Goal: Task Accomplishment & Management: Understand process/instructions

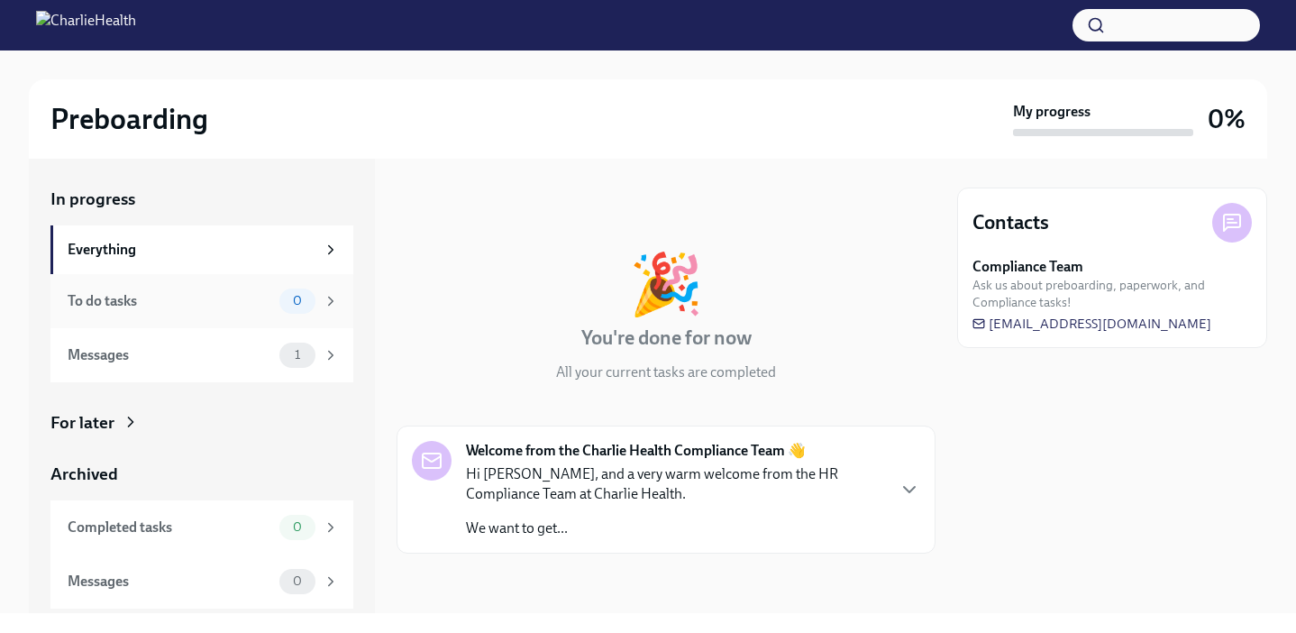
click at [288, 302] on span "0" at bounding box center [297, 301] width 31 height 14
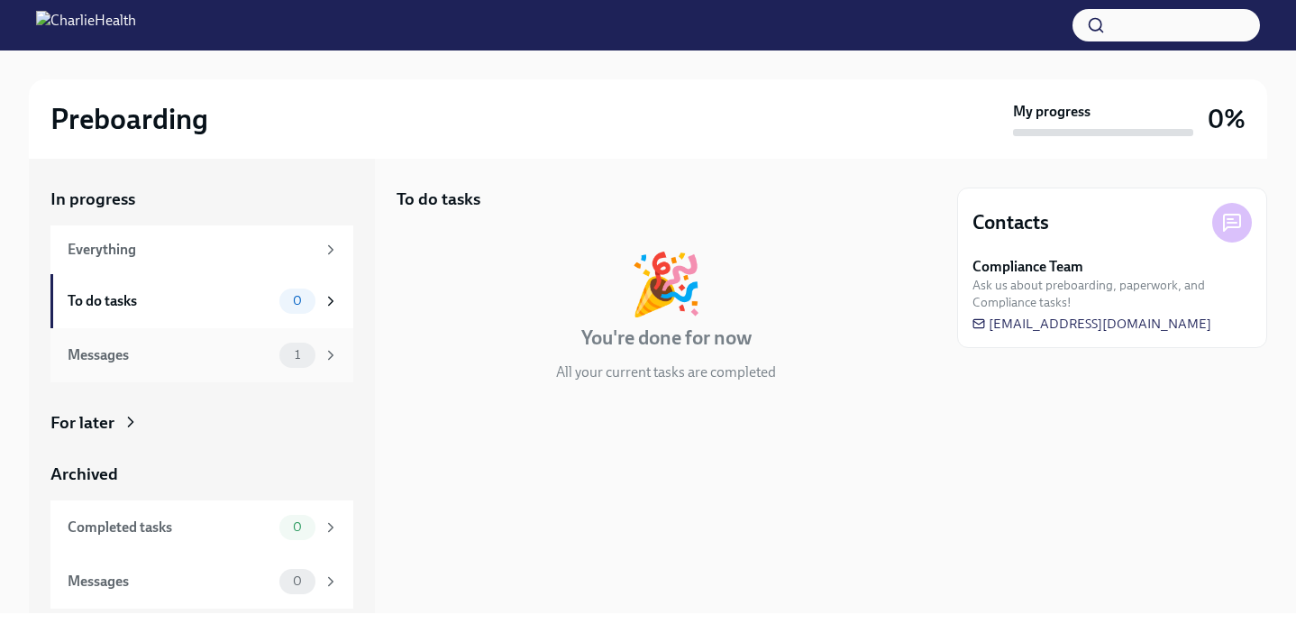
click at [295, 365] on div "1" at bounding box center [297, 354] width 36 height 25
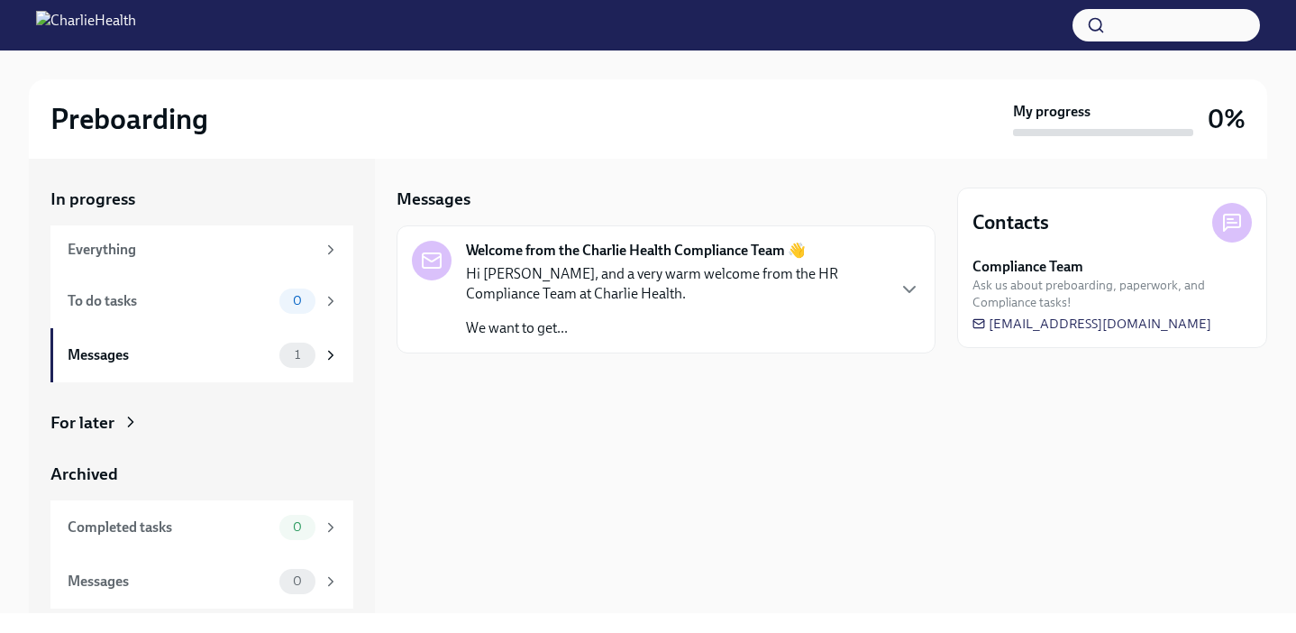
click at [488, 314] on div "Hi [PERSON_NAME], and a very warm welcome from the HR Compliance Team at Charli…" at bounding box center [675, 301] width 418 height 74
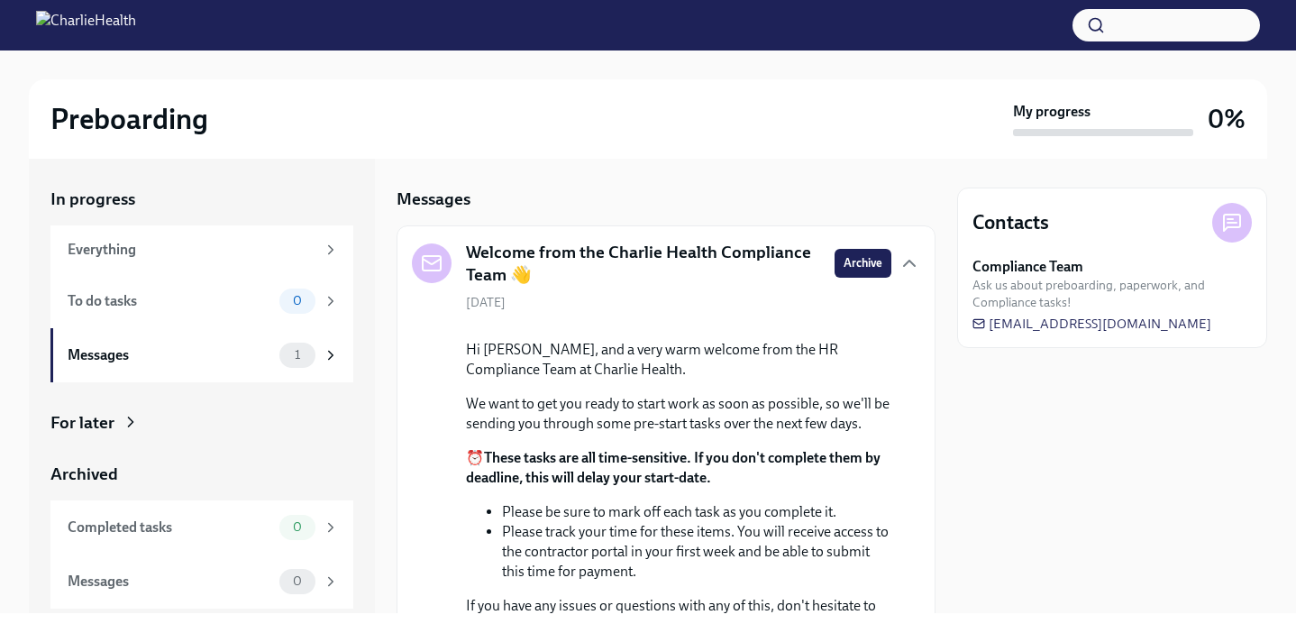
scroll to position [217, 0]
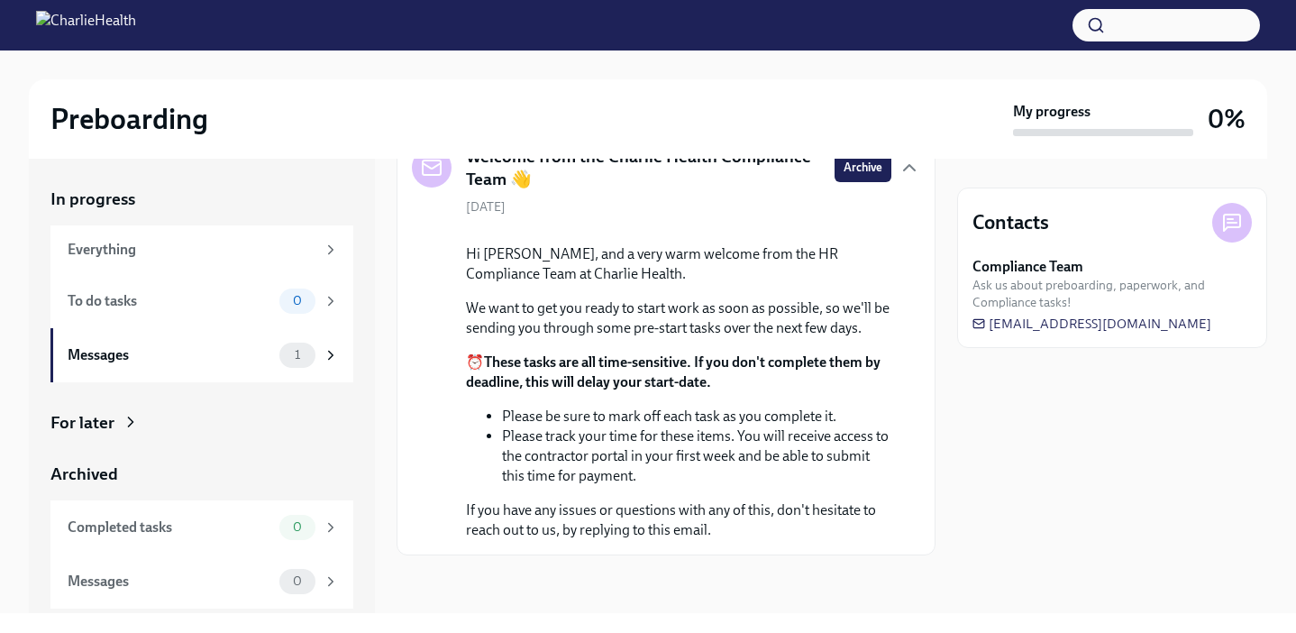
click at [125, 418] on icon at bounding box center [131, 422] width 18 height 18
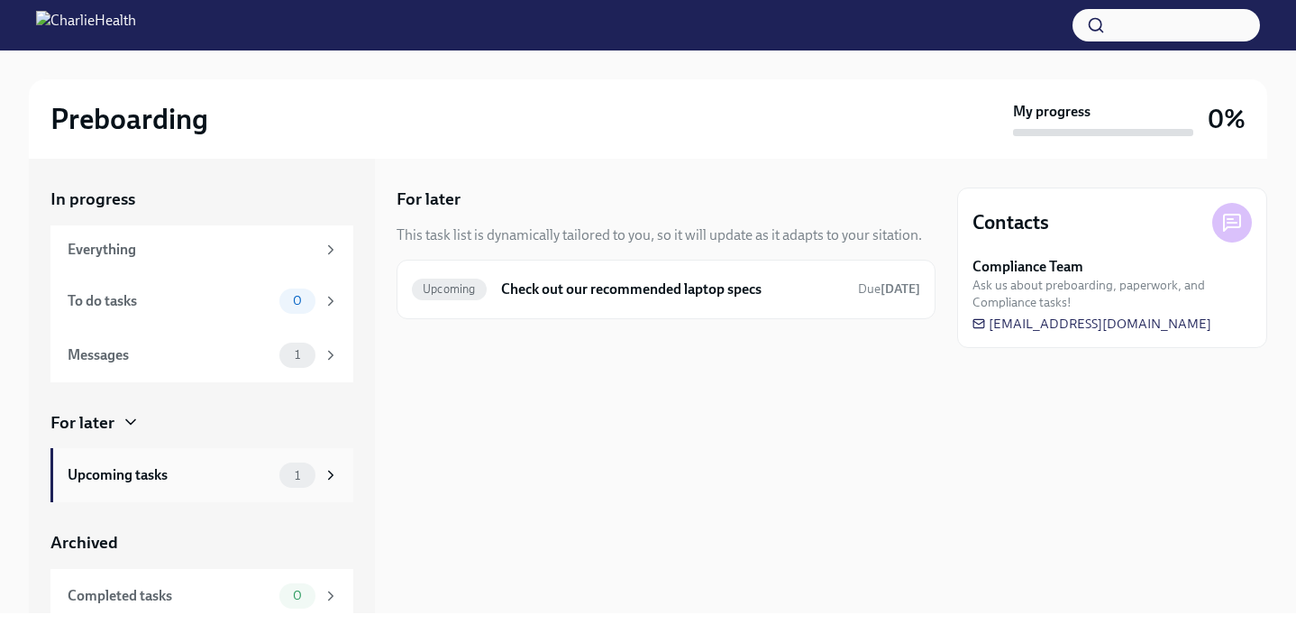
click at [220, 465] on div "Upcoming tasks" at bounding box center [170, 475] width 205 height 20
click at [247, 250] on div "Everything" at bounding box center [192, 250] width 248 height 20
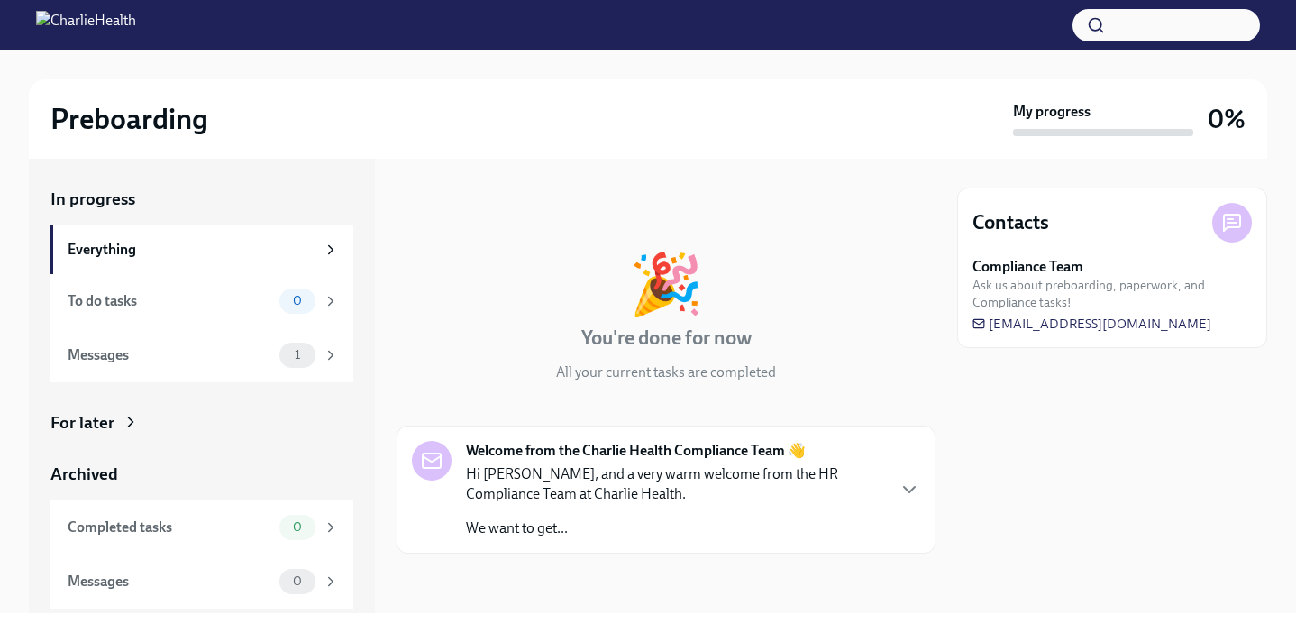
click at [409, 79] on div "Preboarding My progress 0%" at bounding box center [648, 118] width 1238 height 79
click at [295, 363] on div "1" at bounding box center [297, 354] width 36 height 25
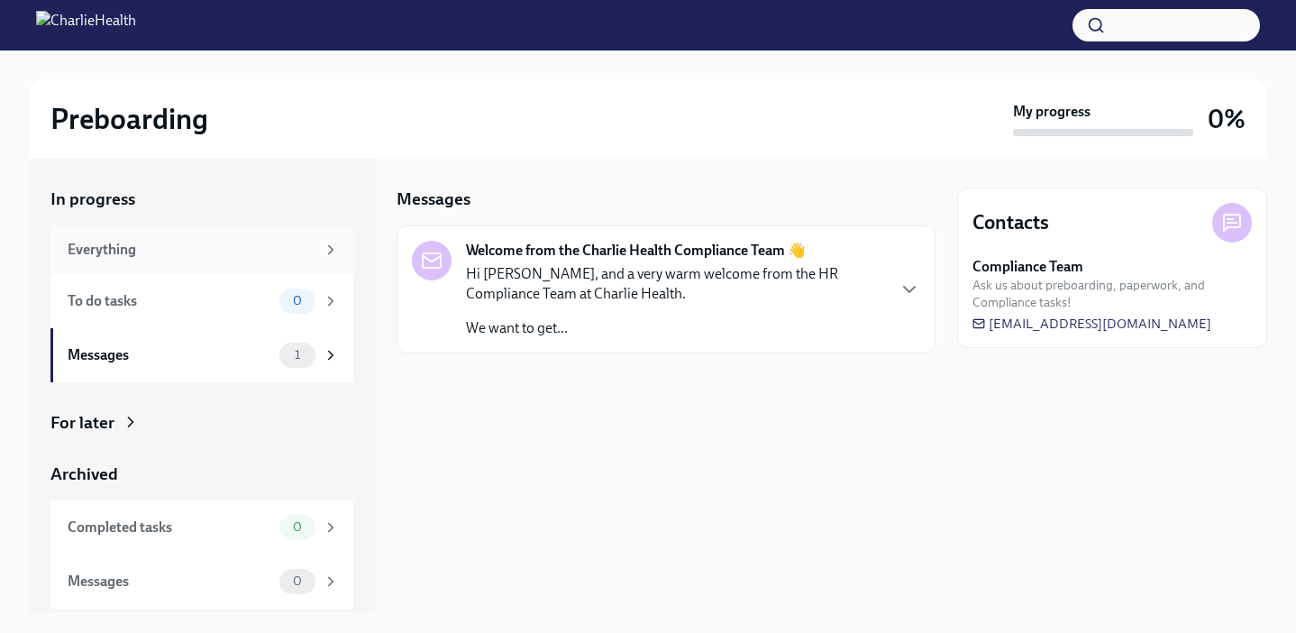
click at [306, 245] on div "Everything" at bounding box center [192, 250] width 248 height 20
